Goal: Use online tool/utility: Utilize a website feature to perform a specific function

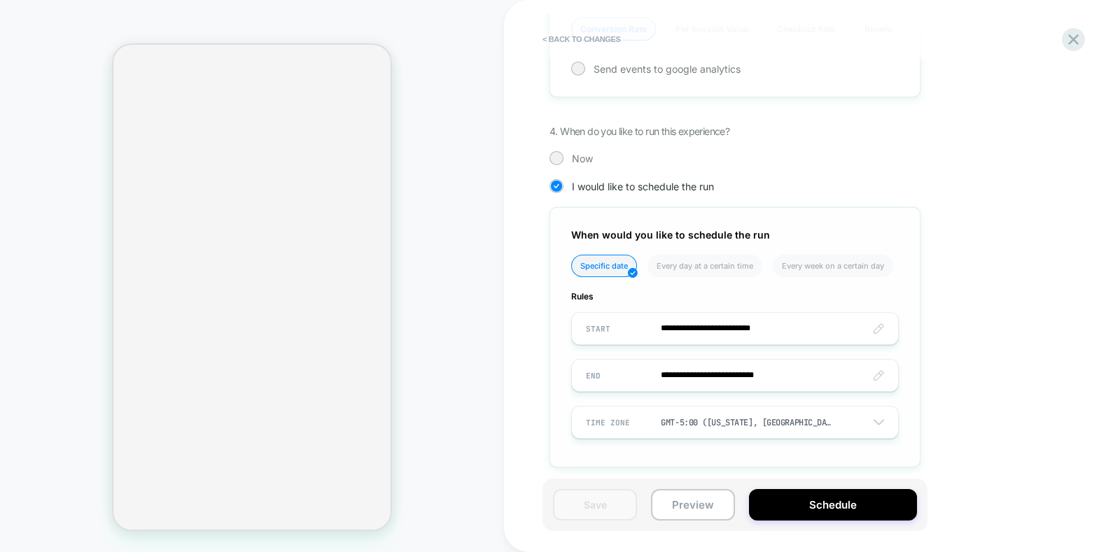
scroll to position [0, 246]
click at [603, 367] on input "**********" at bounding box center [735, 375] width 326 height 33
click at [491, 365] on div "PRODUCT: maracuja juicy multi-stick beautiseal PRODUCT: maracuja juicy multi-st…" at bounding box center [252, 276] width 504 height 524
click at [682, 371] on input "**********" at bounding box center [735, 375] width 326 height 33
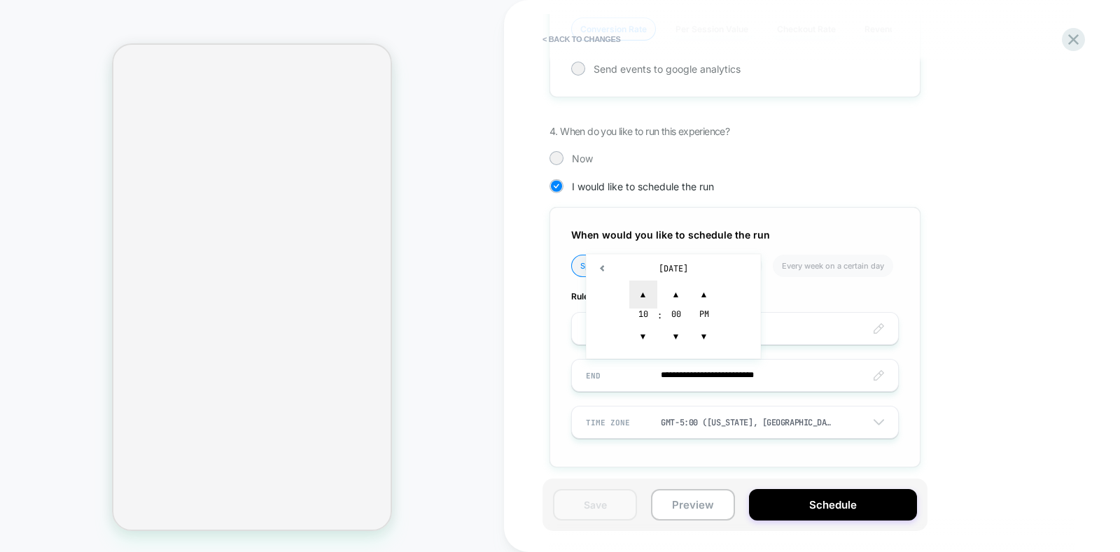
scroll to position [0, 246]
click at [484, 360] on div "PRODUCT: maracuja juicy multi-stick beautiseal PRODUCT: maracuja juicy multi-st…" at bounding box center [252, 276] width 504 height 524
click at [0, 0] on button "Preview" at bounding box center [0, 0] width 0 height 0
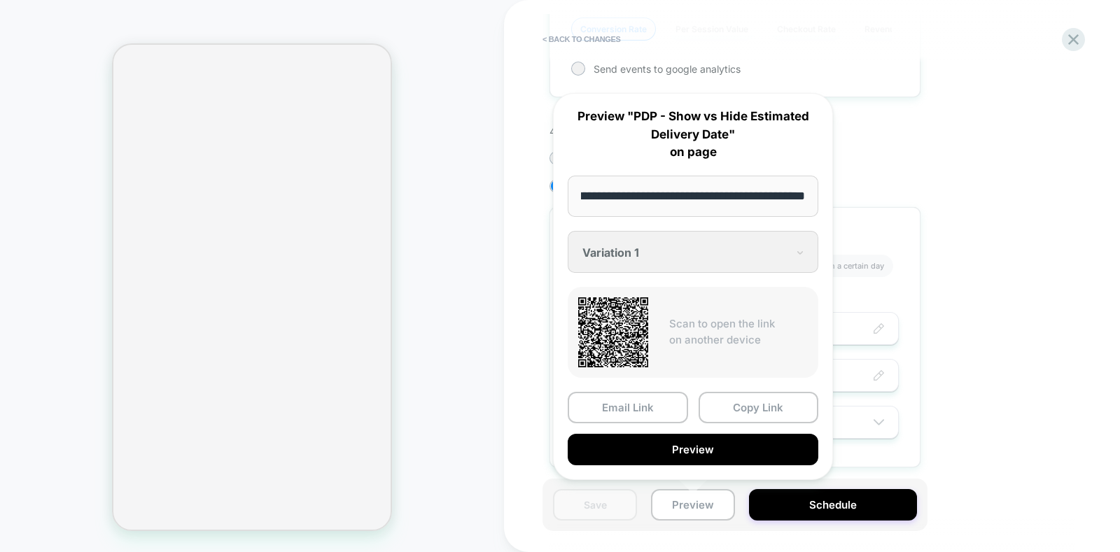
scroll to position [0, 0]
click at [434, 284] on div "PRODUCT: maracuja juicy multi-stick beautiseal PRODUCT: maracuja juicy multi-st…" at bounding box center [252, 276] width 504 height 524
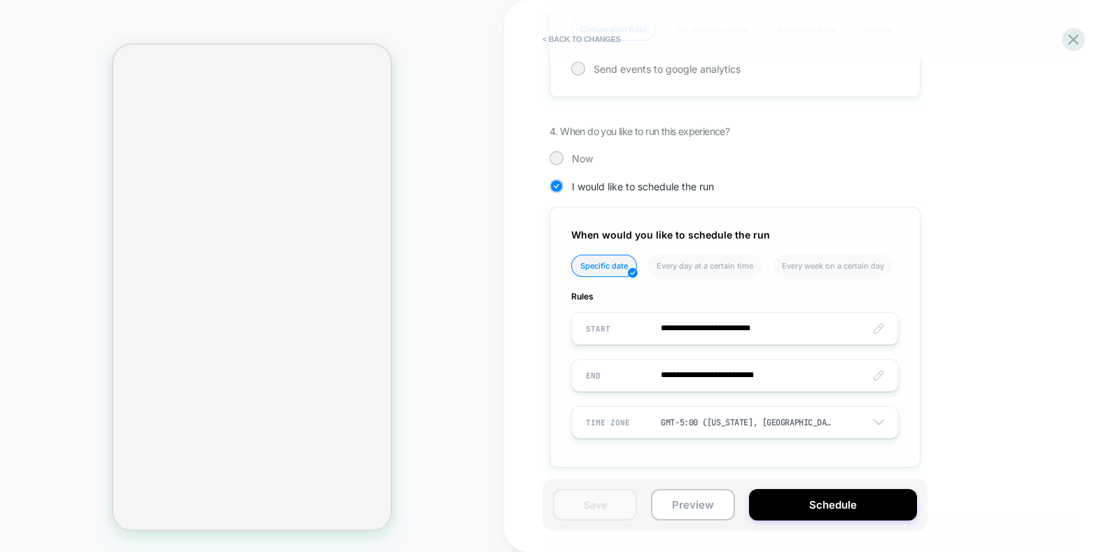
click at [673, 372] on input "**********" at bounding box center [735, 375] width 326 height 33
click at [0, 0] on div "**********" at bounding box center [0, 0] width 0 height 0
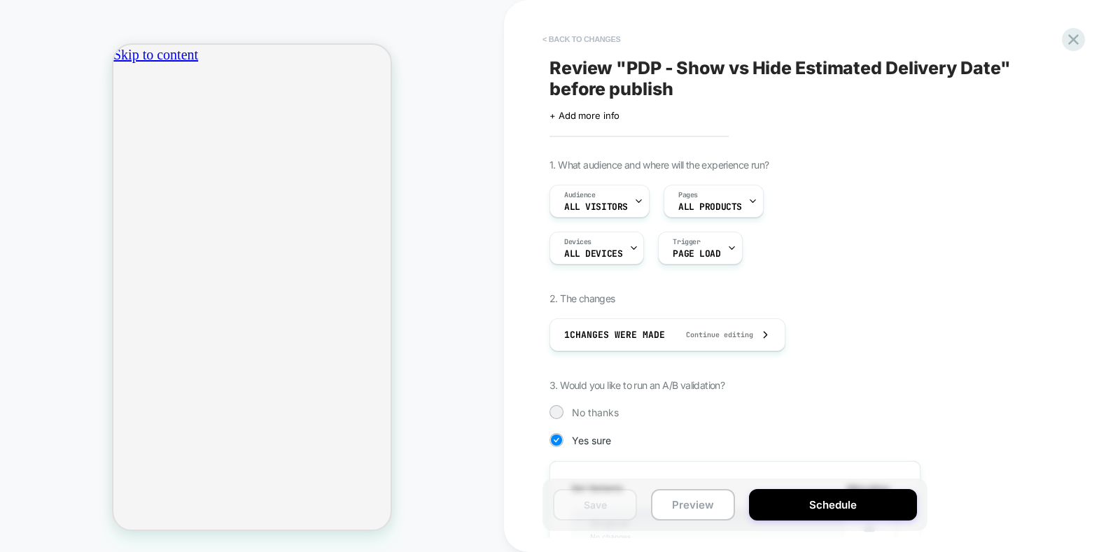
scroll to position [0, 246]
click at [570, 34] on button "< Back to changes" at bounding box center [581, 39] width 92 height 22
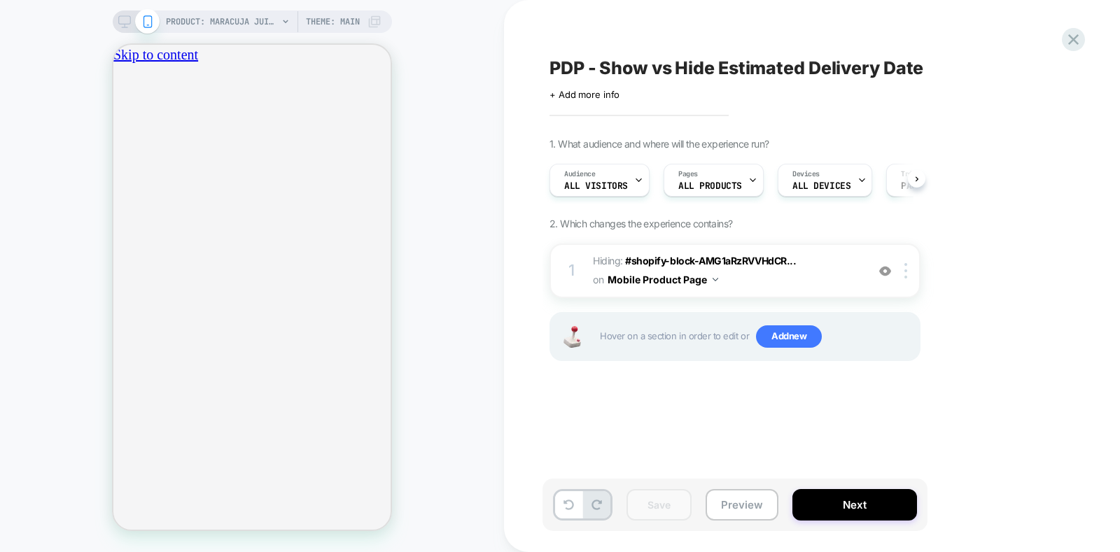
scroll to position [0, 0]
click at [119, 22] on icon at bounding box center [124, 21] width 13 height 13
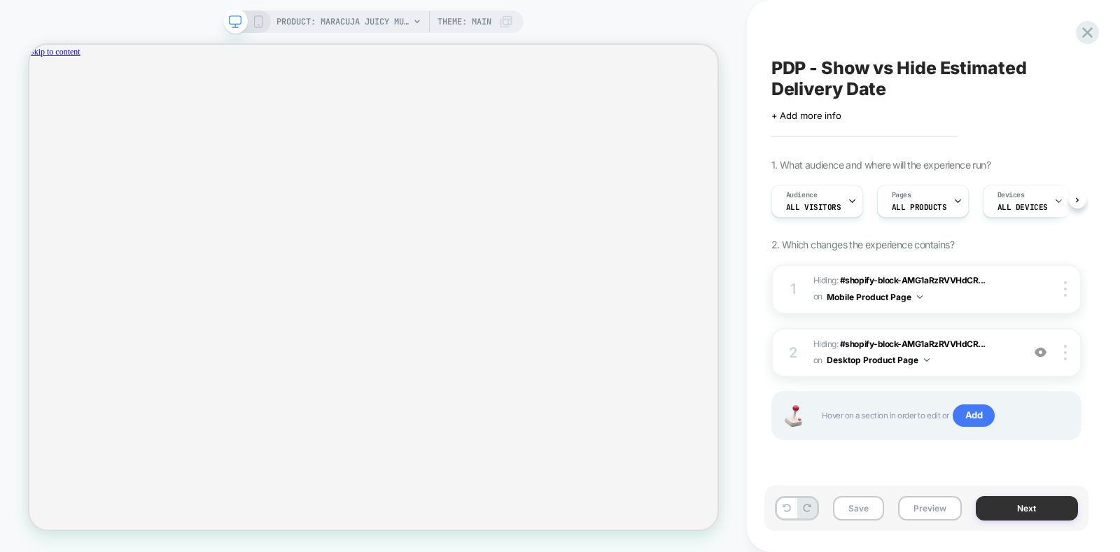
click at [1053, 501] on button "Next" at bounding box center [1027, 508] width 102 height 24
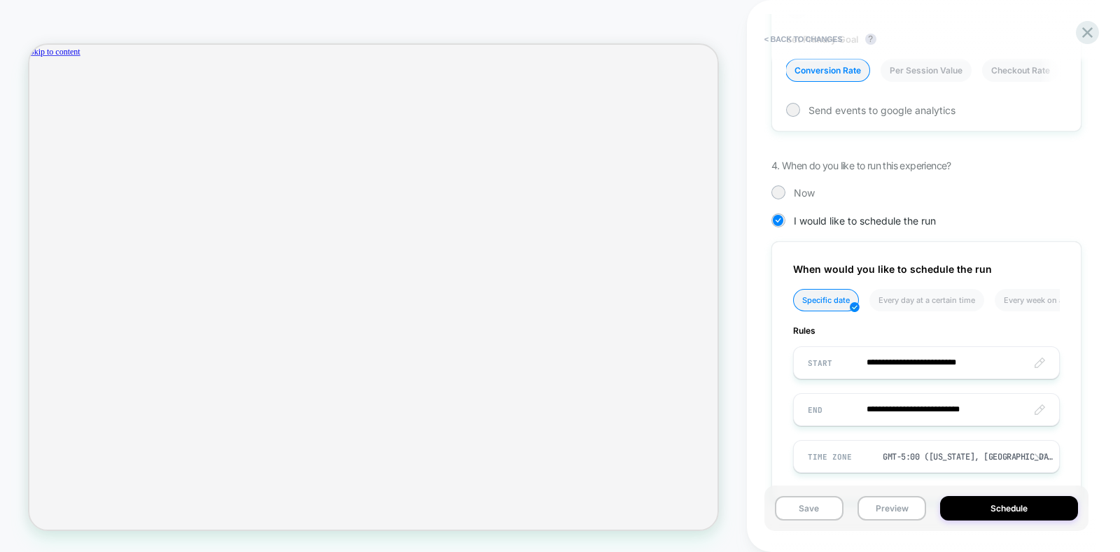
scroll to position [752, 0]
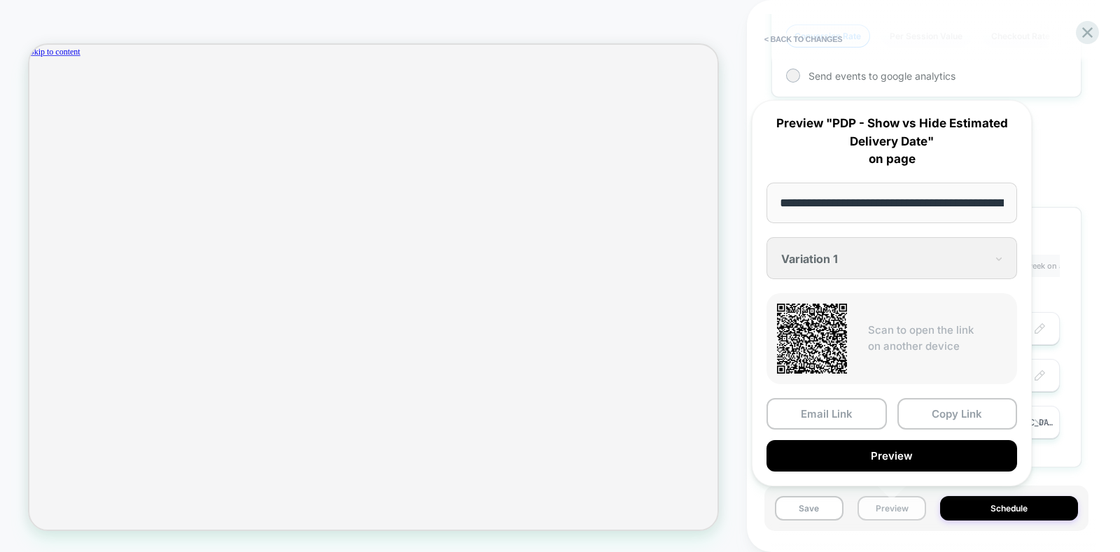
scroll to position [0, 297]
click at [875, 452] on button "Preview" at bounding box center [891, 456] width 251 height 31
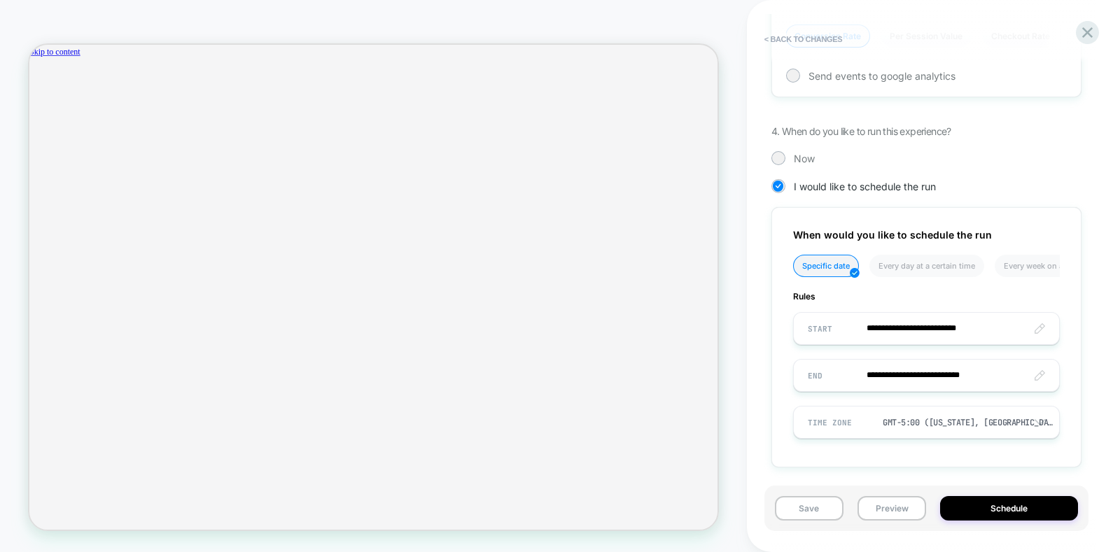
click at [729, 227] on div "PRODUCT: maracuja juicy multi-stick beautiseal PRODUCT: maracuja juicy multi-st…" at bounding box center [373, 276] width 747 height 524
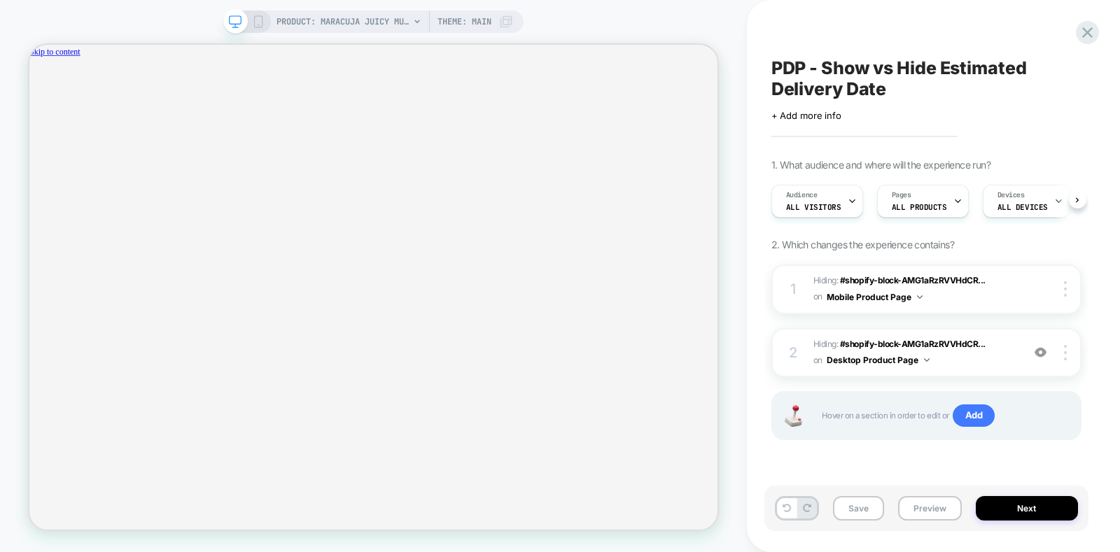
scroll to position [0, 0]
click at [857, 511] on button "Save" at bounding box center [858, 508] width 51 height 24
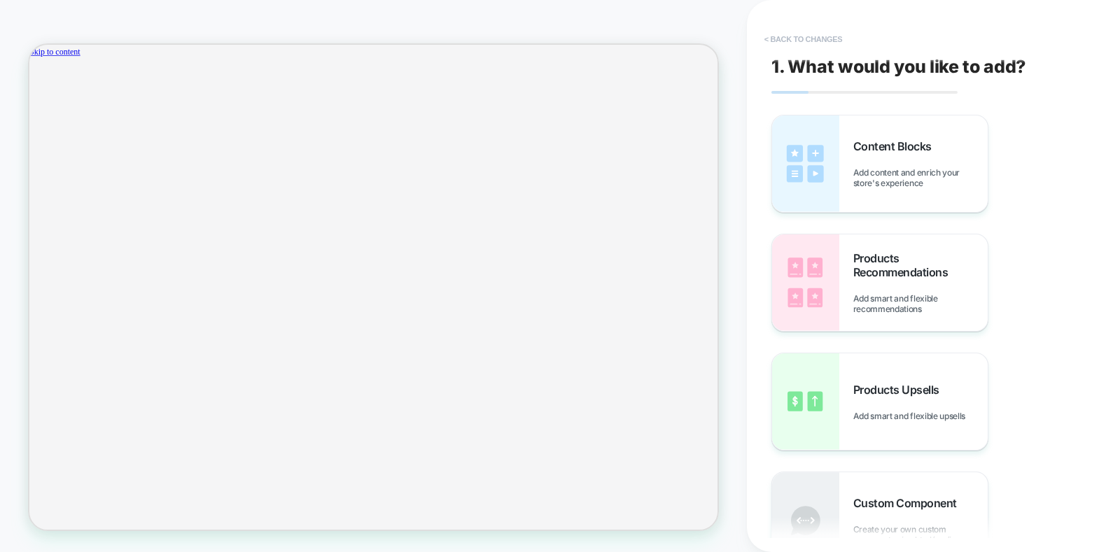
click at [805, 41] on button "< Back to changes" at bounding box center [803, 39] width 92 height 22
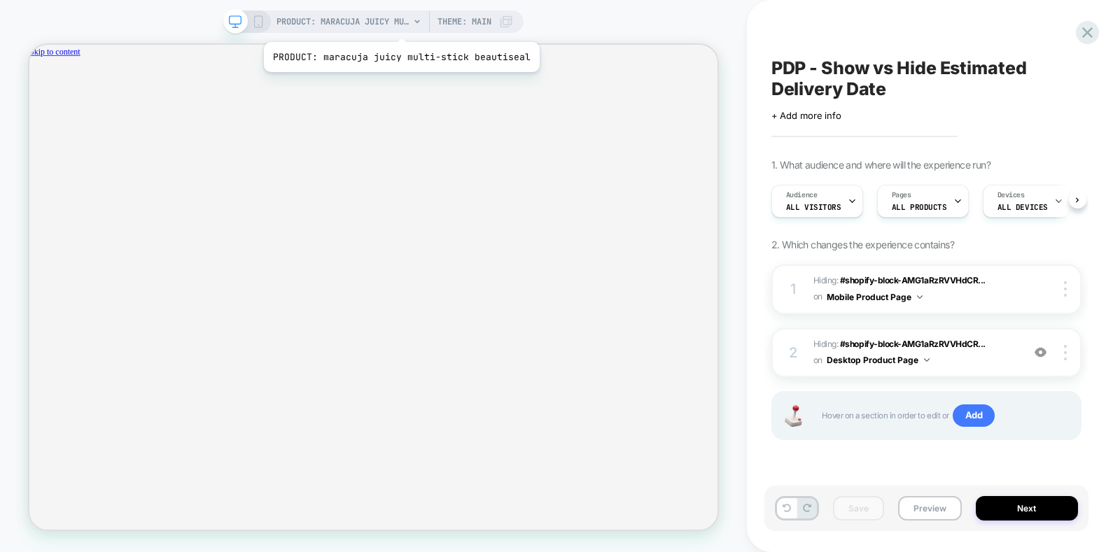
click at [398, 24] on span "PRODUCT: maracuja juicy multi-stick beautiseal" at bounding box center [342, 21] width 133 height 22
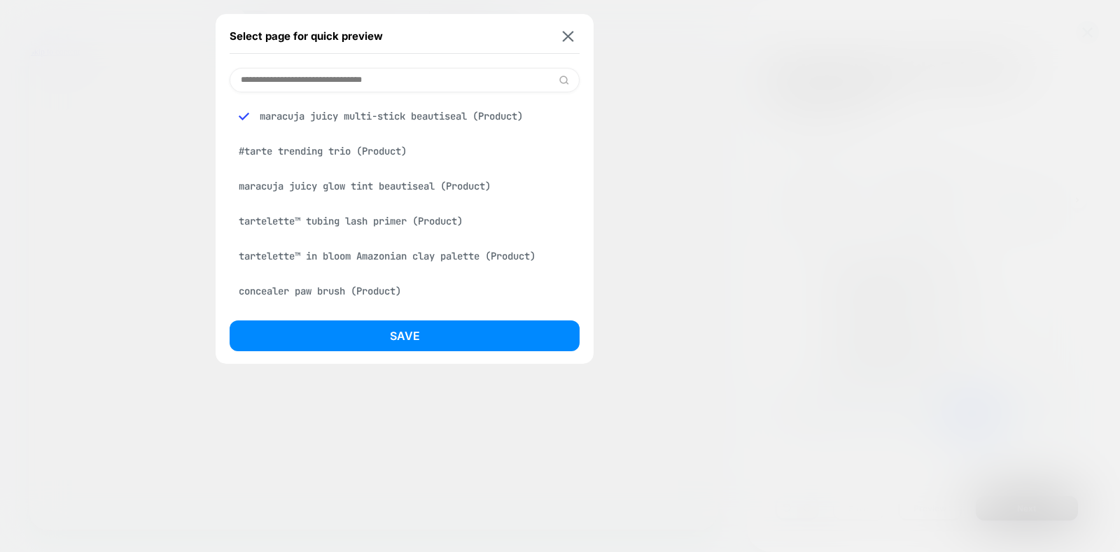
paste input "**********"
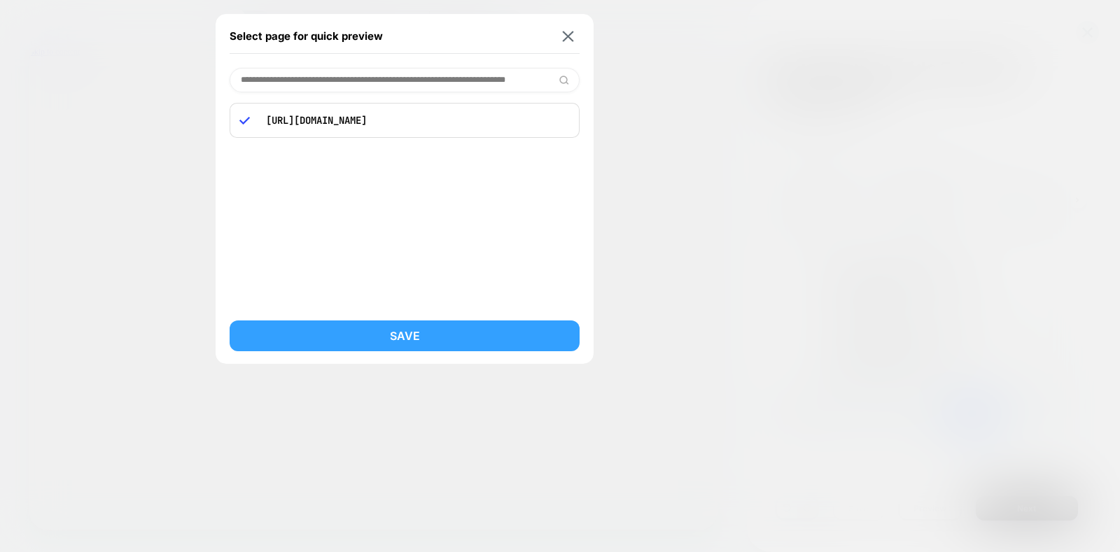
type input "**********"
click at [398, 338] on button "Save" at bounding box center [405, 336] width 350 height 31
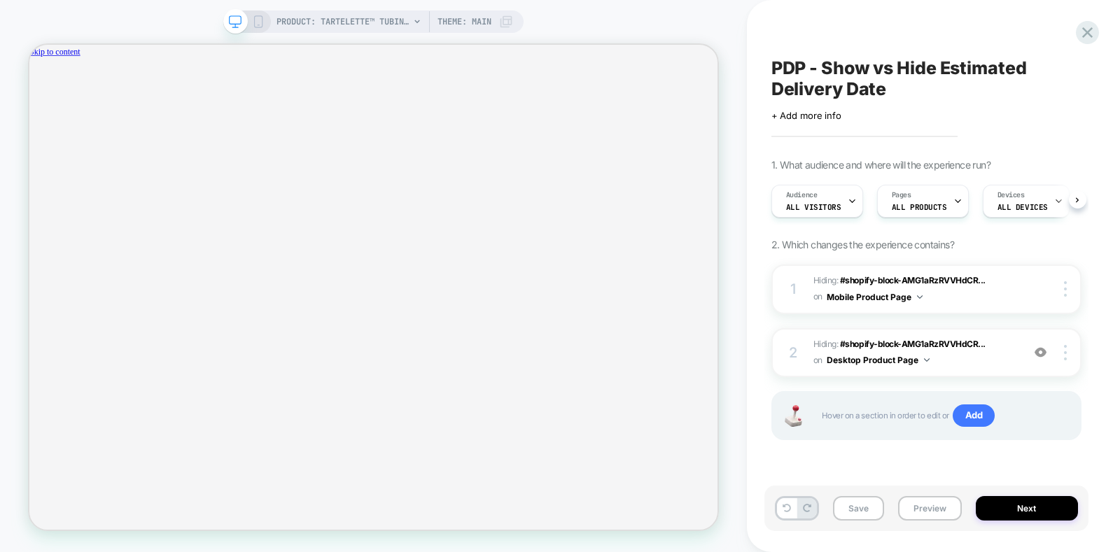
scroll to position [0, 1]
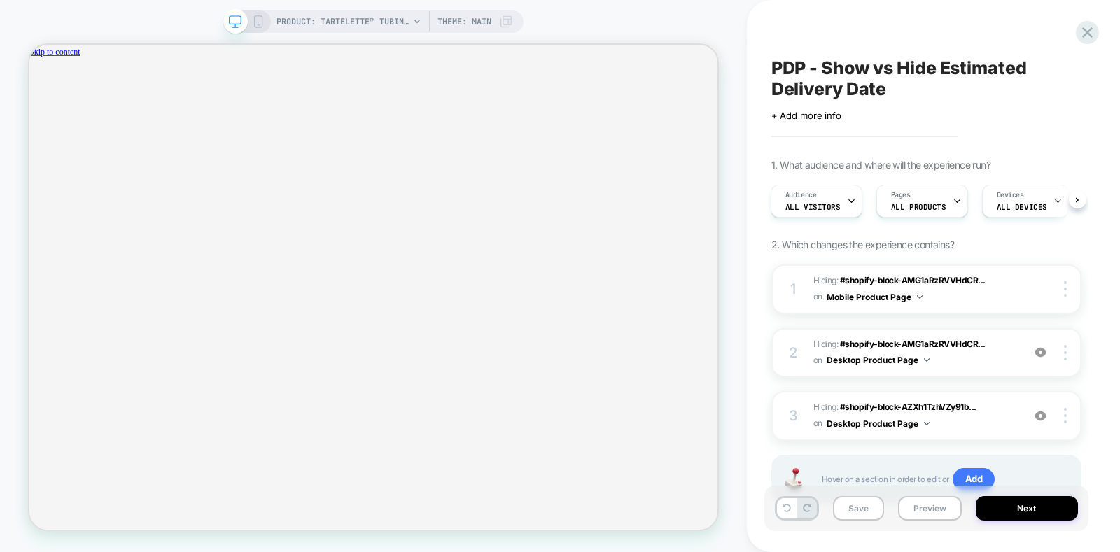
click at [255, 23] on icon at bounding box center [258, 21] width 13 height 13
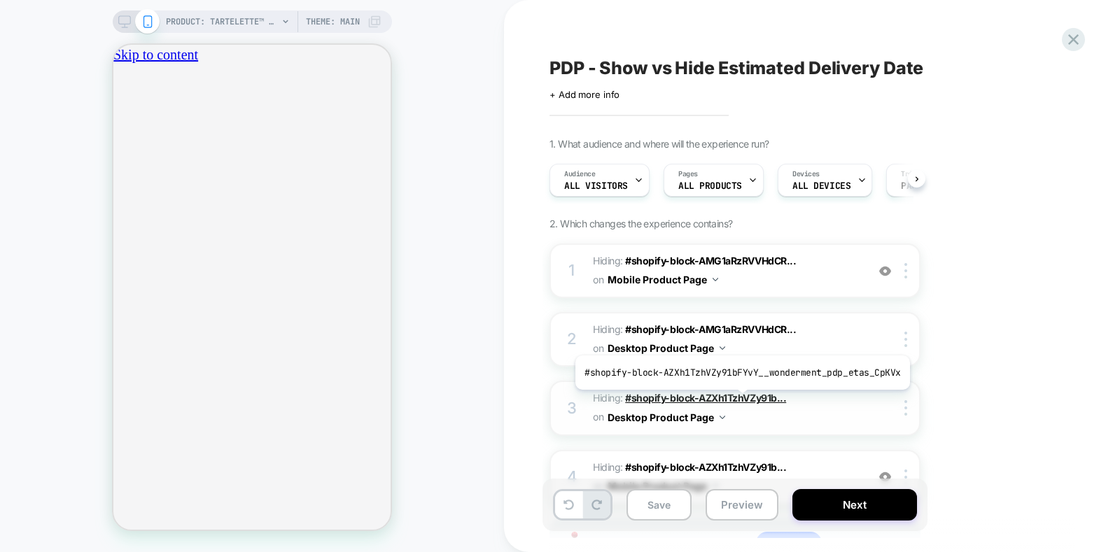
scroll to position [116, 0]
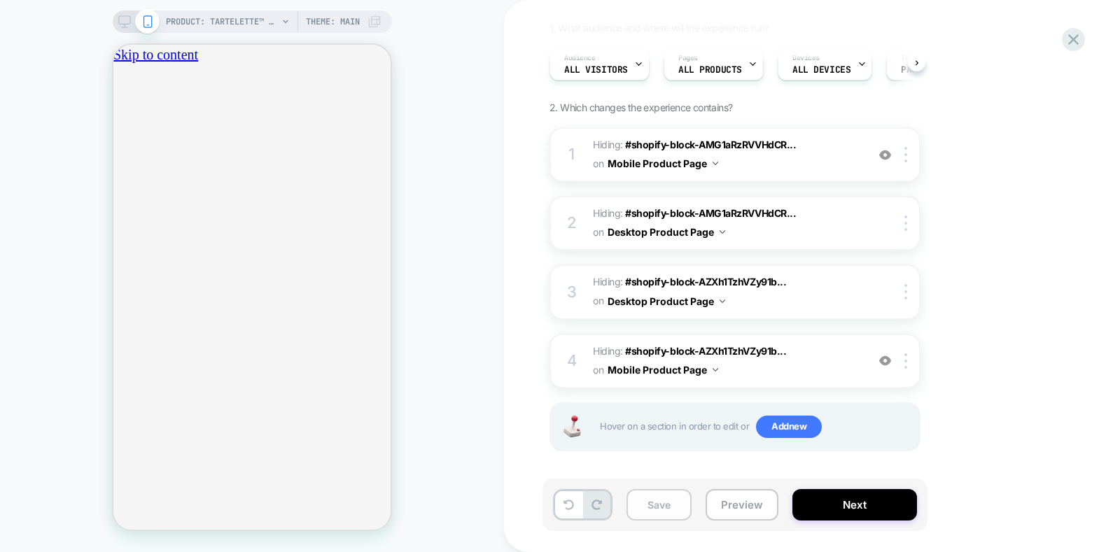
click at [0, 0] on button "Save" at bounding box center [0, 0] width 0 height 0
click at [0, 0] on button "Preview" at bounding box center [0, 0] width 0 height 0
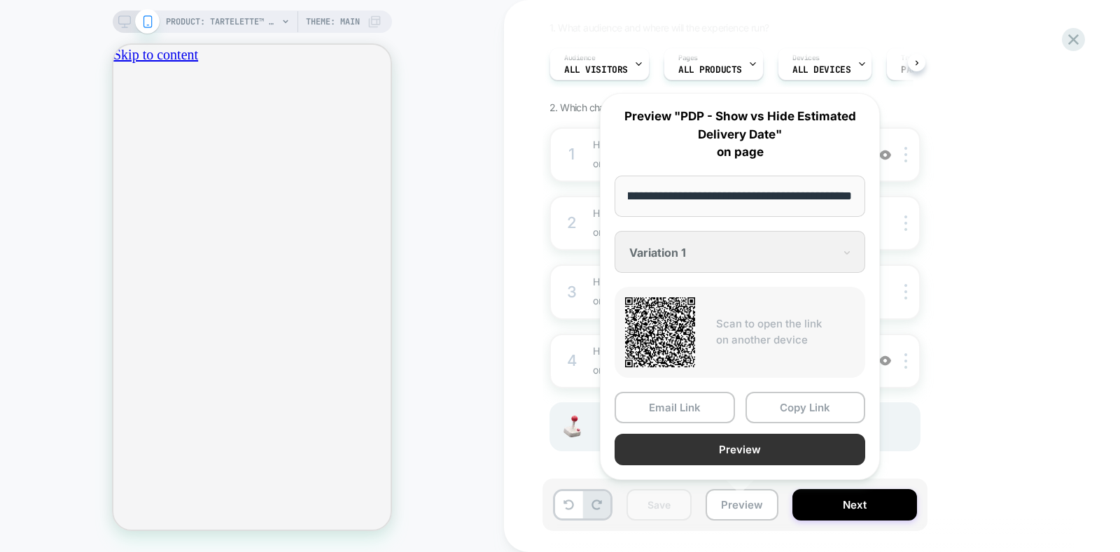
scroll to position [0, 0]
click at [745, 452] on button "Preview" at bounding box center [739, 449] width 251 height 31
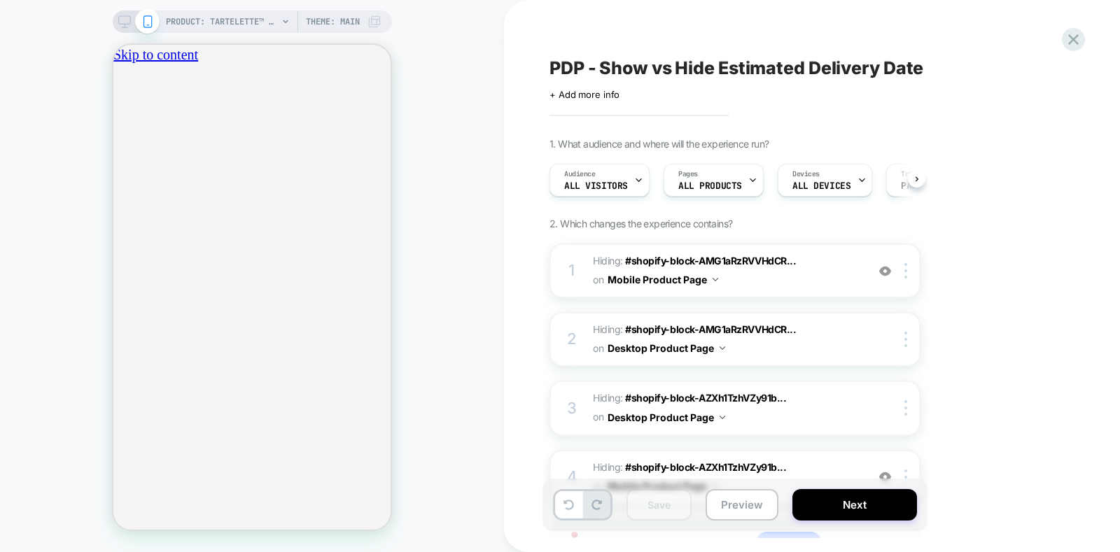
scroll to position [116, 0]
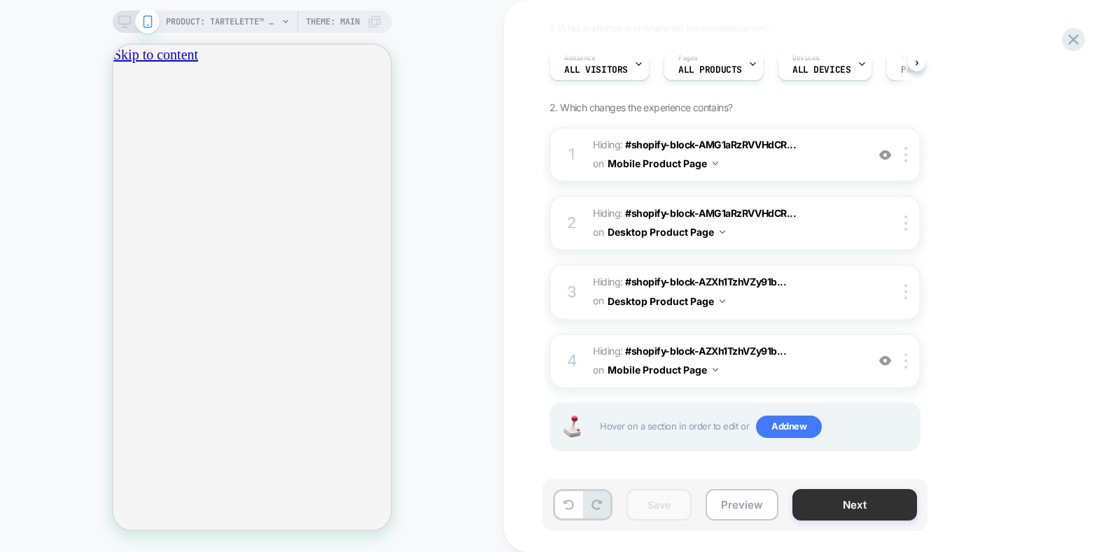
click at [823, 501] on button "Next" at bounding box center [854, 504] width 125 height 31
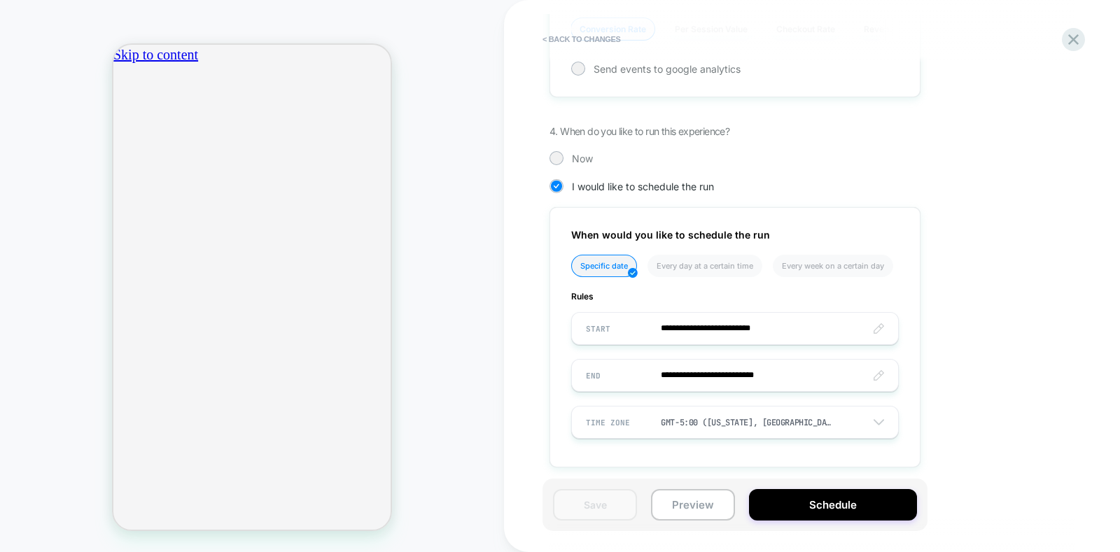
scroll to position [745, 0]
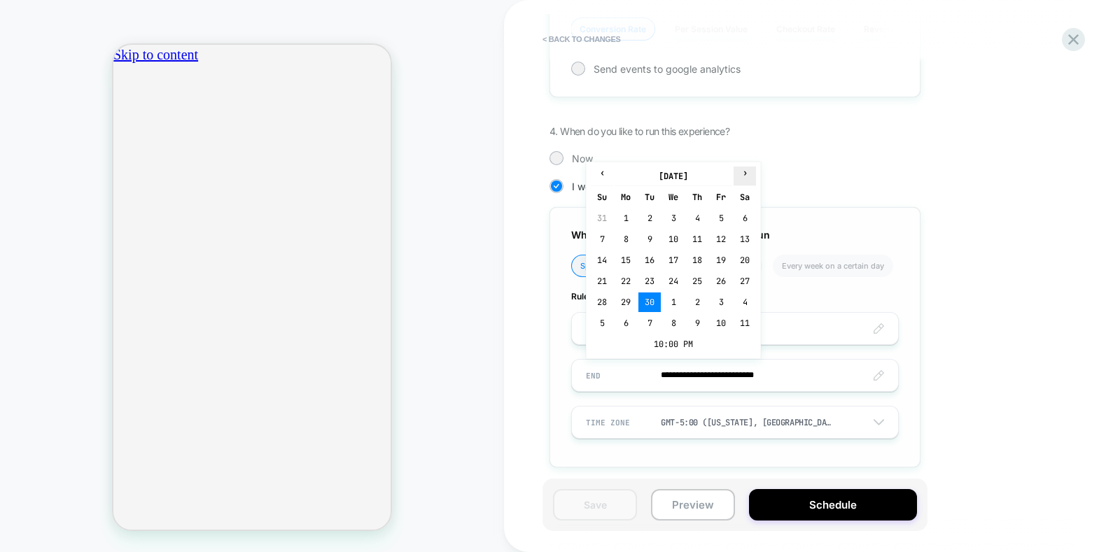
type input "**********"
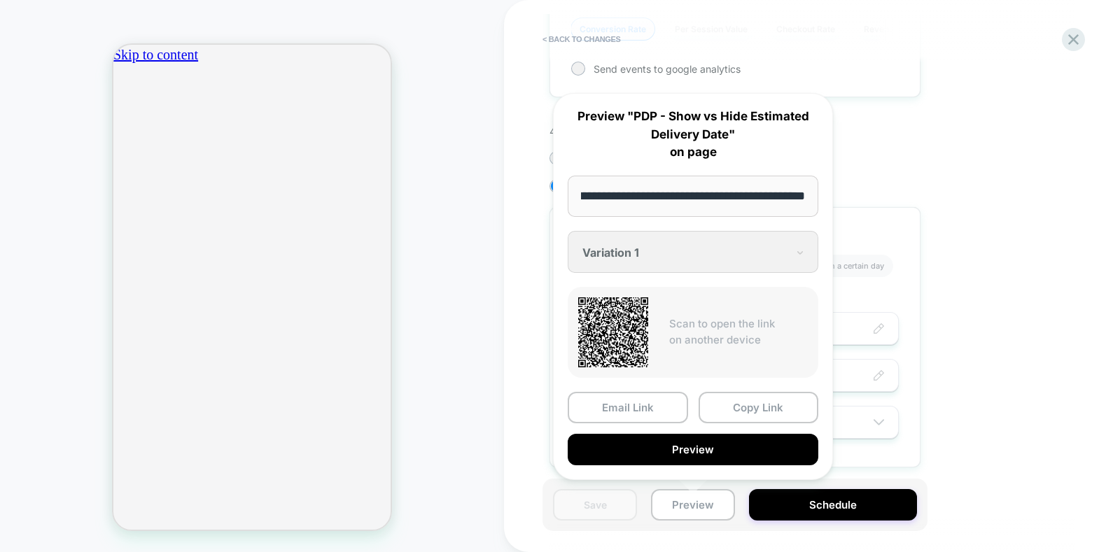
scroll to position [0, 0]
